Goal: Task Accomplishment & Management: Manage account settings

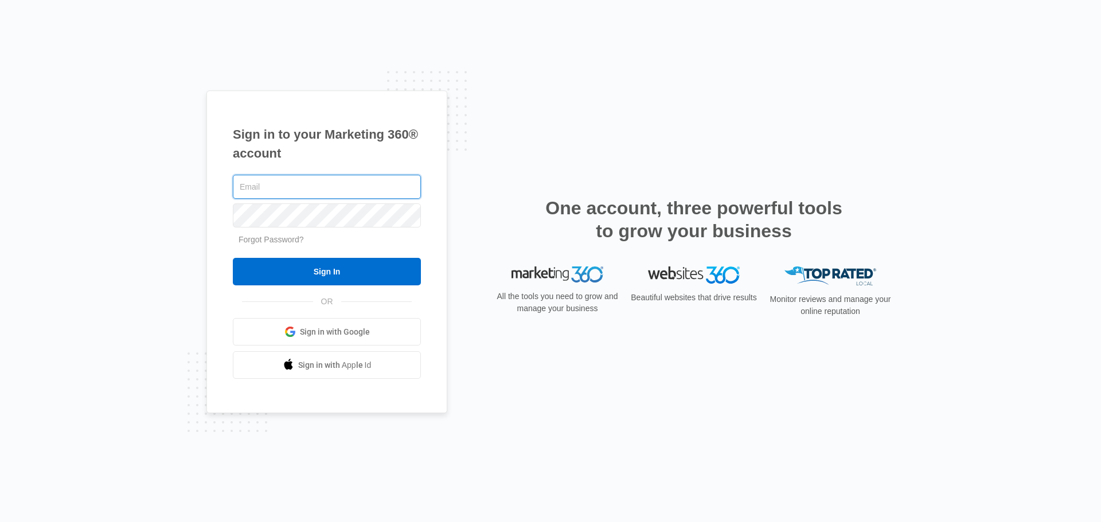
type input "morrisportablebuildings@gmail.com"
click at [233, 258] on input "Sign In" at bounding box center [327, 272] width 188 height 28
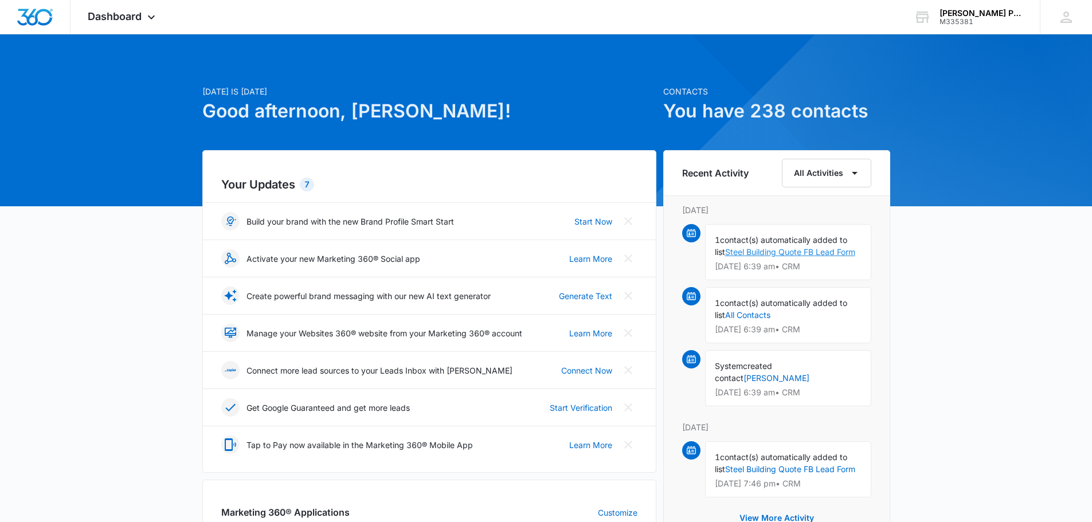
click at [817, 251] on link "Steel Building Quote FB Lead Form" at bounding box center [790, 252] width 130 height 10
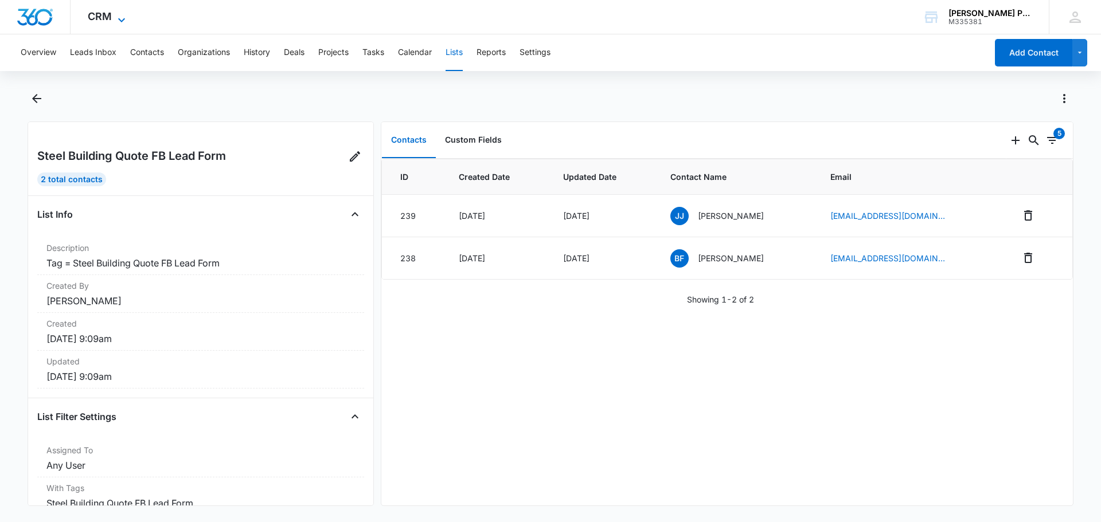
click at [107, 15] on span "CRM" at bounding box center [100, 16] width 24 height 12
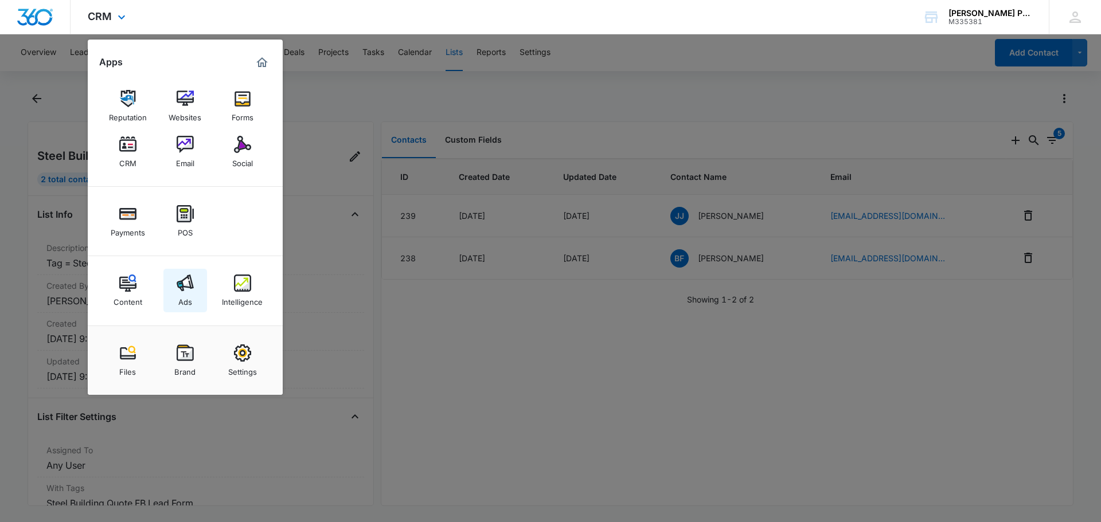
click at [186, 287] on img at bounding box center [185, 283] width 17 height 17
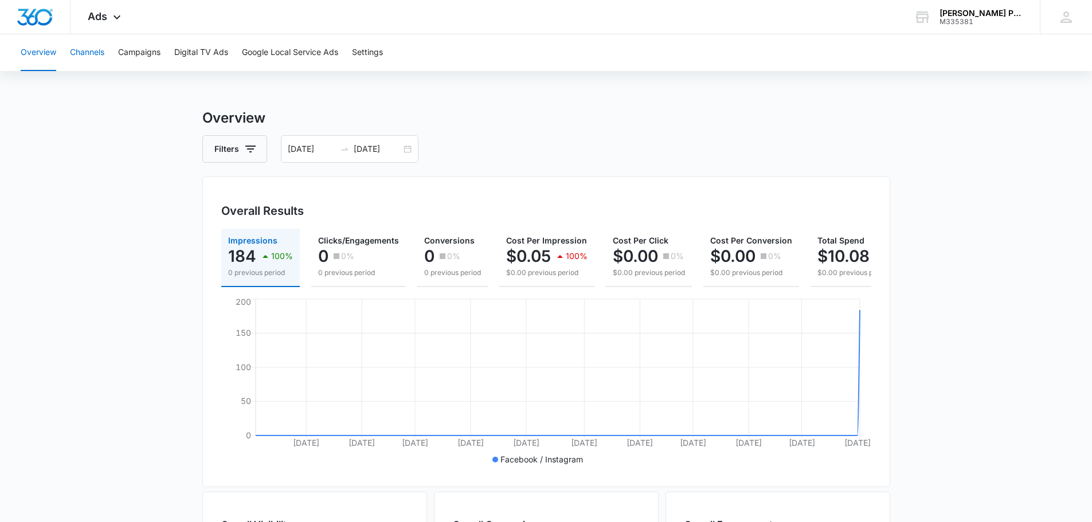
click at [88, 61] on button "Channels" at bounding box center [87, 52] width 34 height 37
click at [144, 46] on button "Campaigns" at bounding box center [139, 52] width 42 height 37
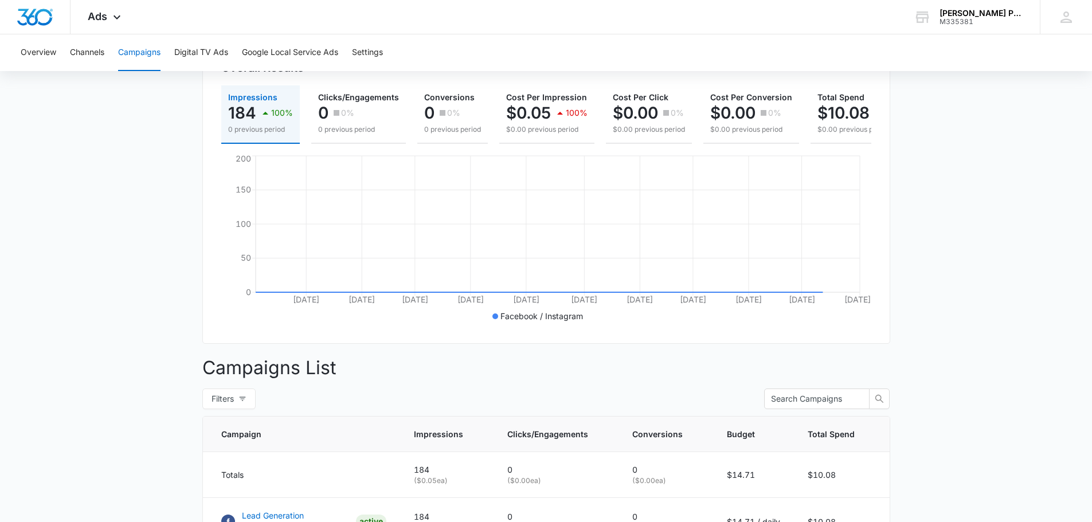
scroll to position [316, 0]
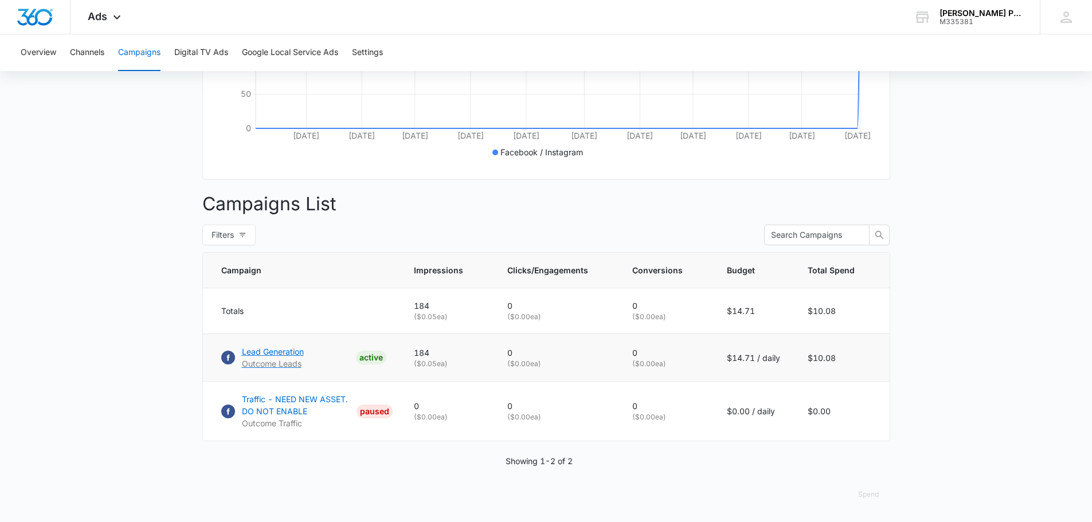
click at [298, 350] on p "Lead Generation" at bounding box center [273, 352] width 62 height 12
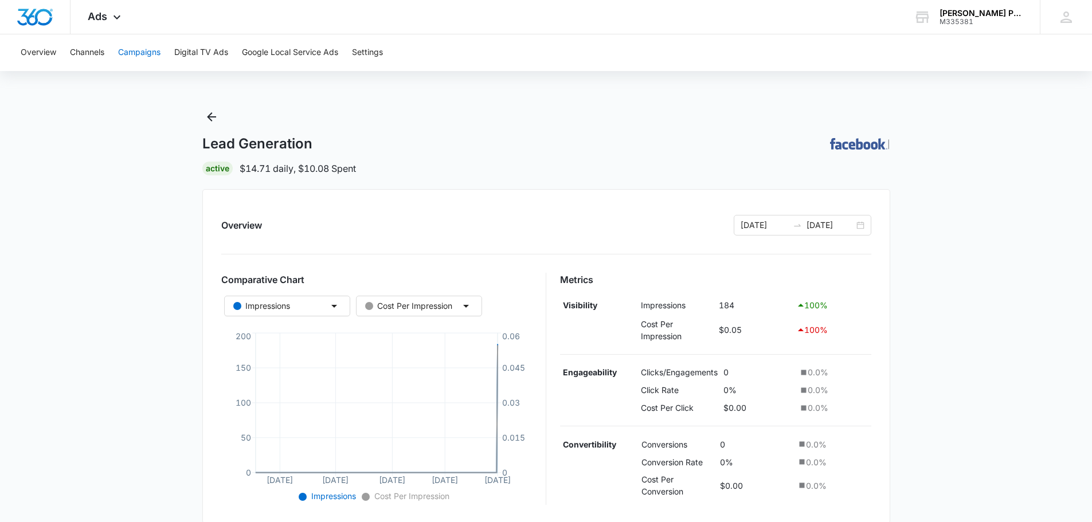
click at [154, 55] on button "Campaigns" at bounding box center [139, 52] width 42 height 37
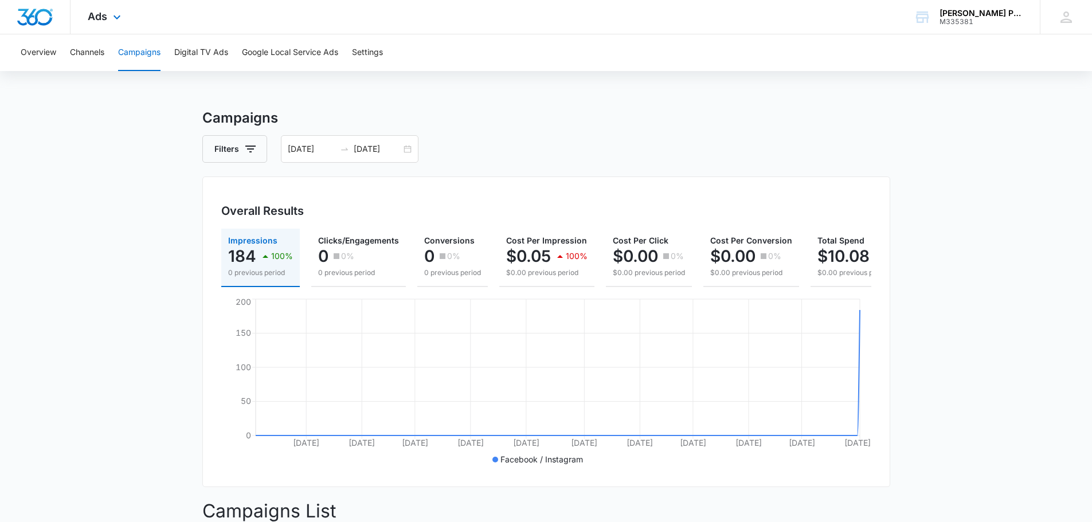
click at [124, 10] on div "Ads Apps Reputation Websites Forms CRM Email Social Payments POS Content Ads In…" at bounding box center [106, 17] width 71 height 34
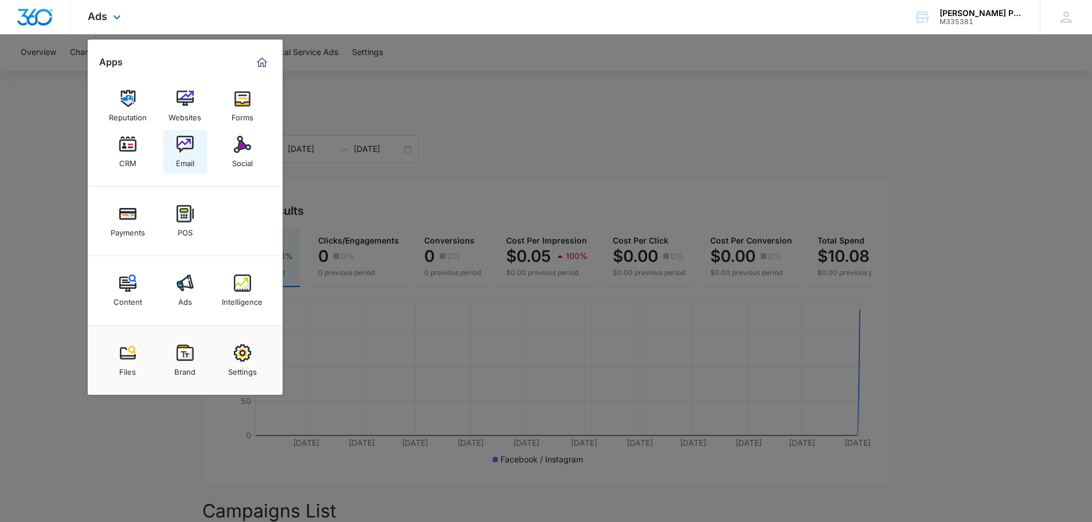
click at [186, 151] on img at bounding box center [185, 144] width 17 height 17
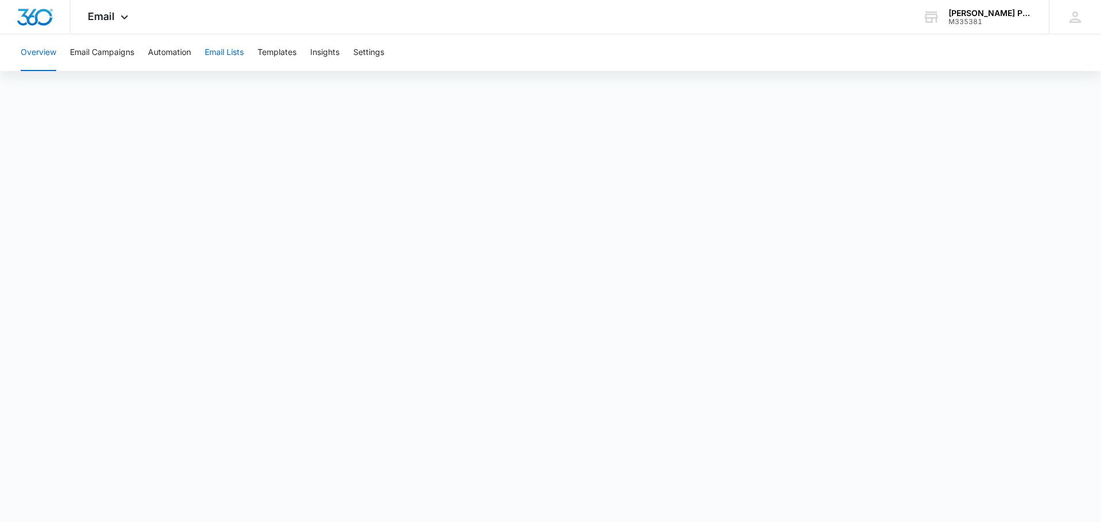
click at [234, 57] on button "Email Lists" at bounding box center [224, 52] width 39 height 37
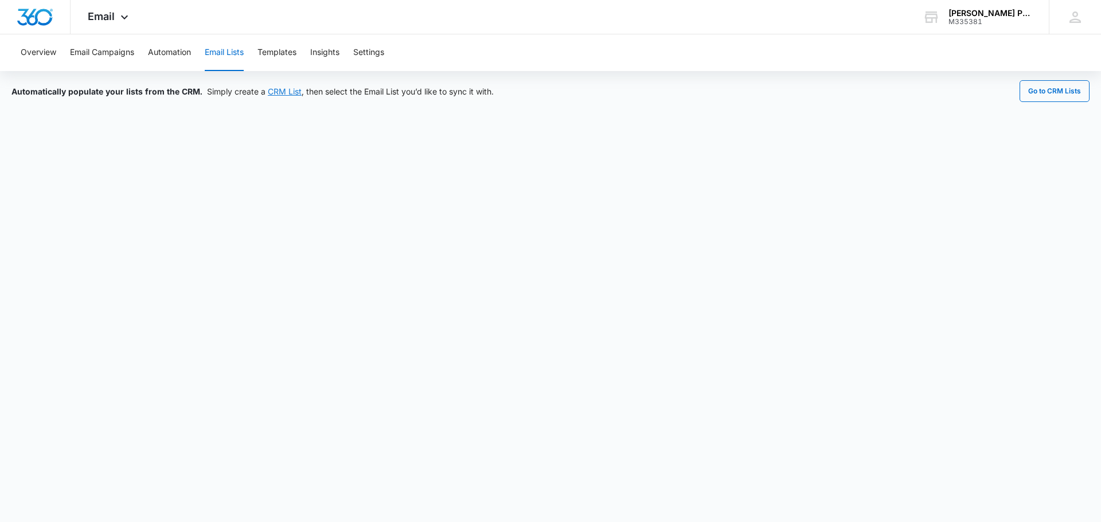
click at [274, 87] on link "CRM List" at bounding box center [285, 92] width 34 height 10
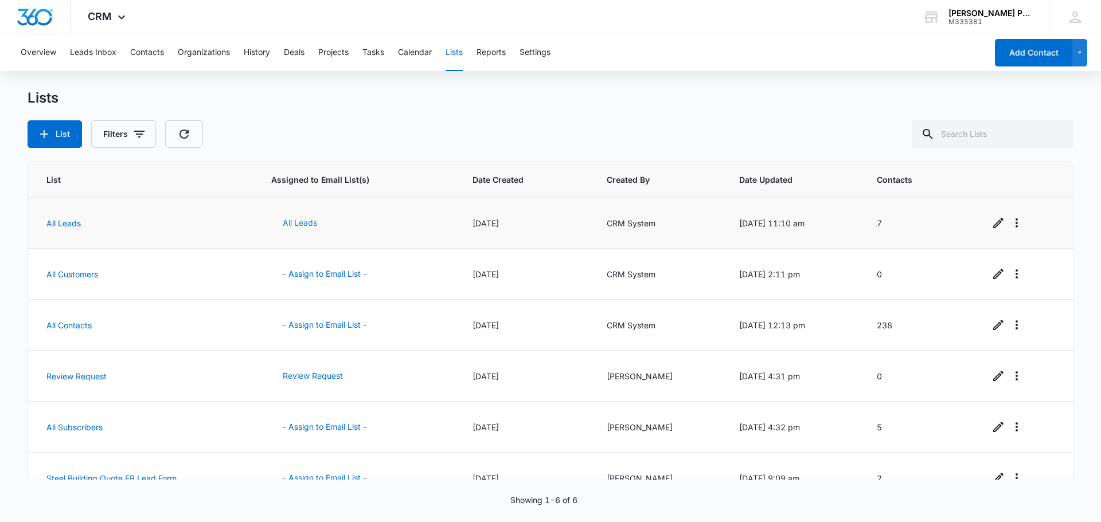
scroll to position [24, 0]
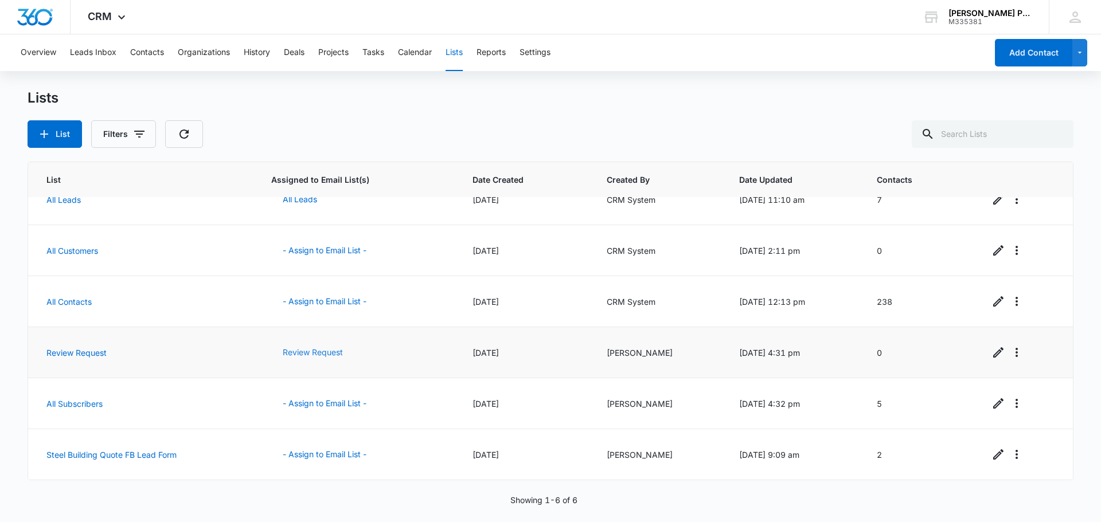
click at [296, 352] on button "Review Request" at bounding box center [312, 353] width 83 height 28
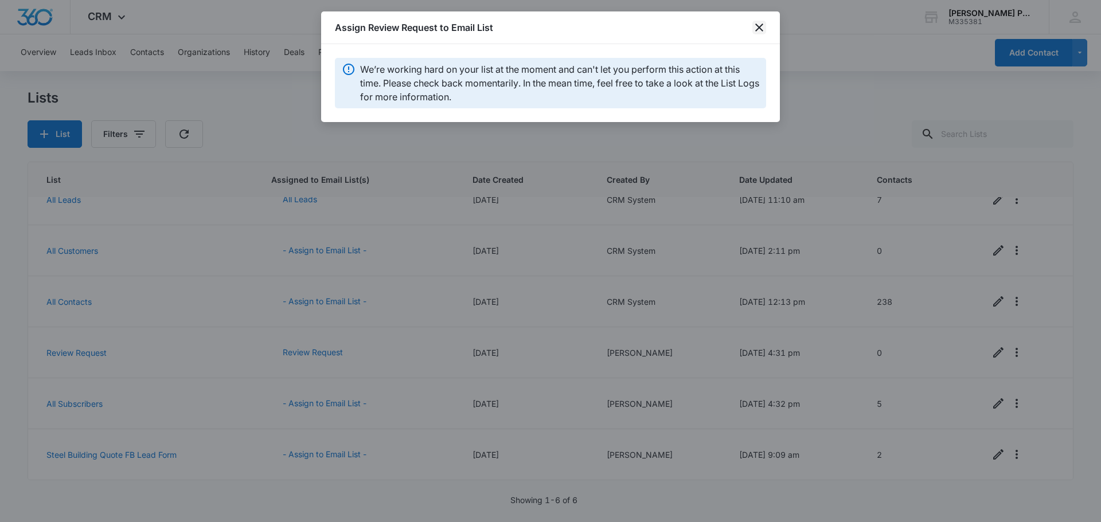
click at [764, 28] on icon "close" at bounding box center [759, 28] width 14 height 14
